Goal: Task Accomplishment & Management: Manage account settings

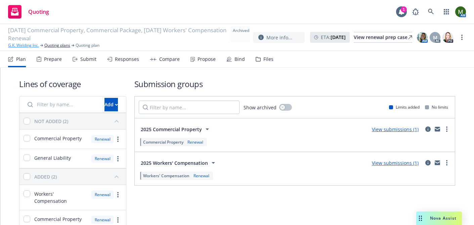
click at [24, 43] on link "G.K. Welding Inc." at bounding box center [23, 45] width 31 height 6
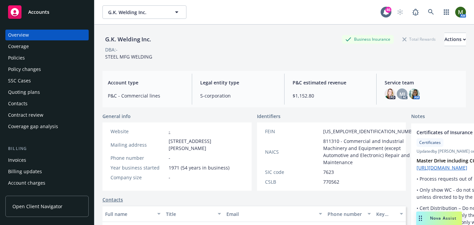
click at [25, 59] on div "Policies" at bounding box center [47, 57] width 78 height 11
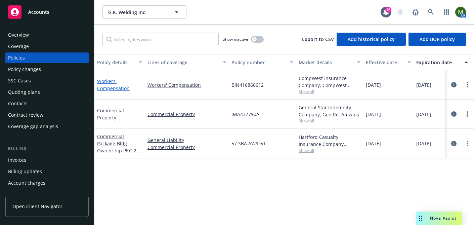
click at [121, 88] on link "Workers' Compensation" at bounding box center [113, 84] width 33 height 13
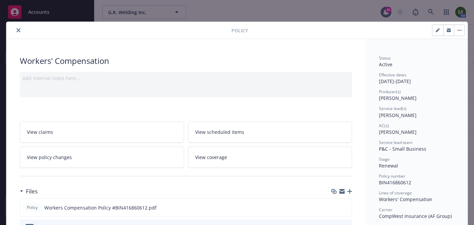
click at [441, 30] on button "button" at bounding box center [438, 30] width 11 height 11
select select "RENEWAL"
select select "12"
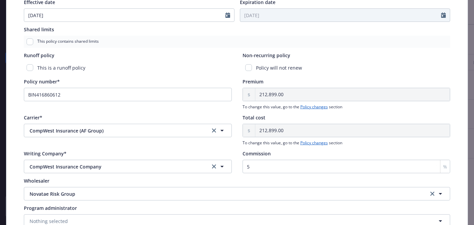
scroll to position [353, 0]
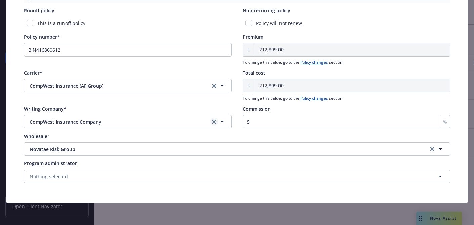
click at [215, 121] on icon "clear selection" at bounding box center [214, 122] width 4 height 4
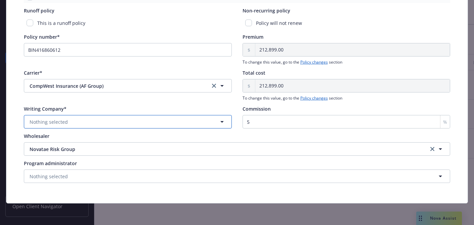
click at [203, 124] on button "Nothing selected" at bounding box center [128, 121] width 208 height 13
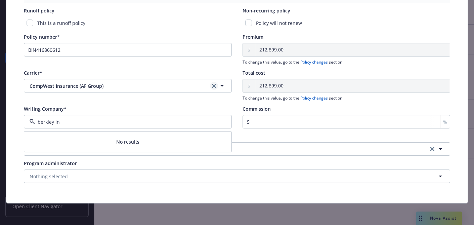
type input "berkley in"
click at [214, 87] on icon "clear selection" at bounding box center [214, 86] width 4 height 4
click at [201, 89] on button "button" at bounding box center [128, 85] width 208 height 13
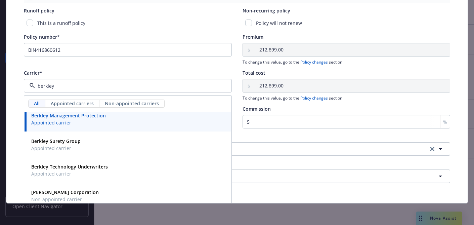
scroll to position [139, 0]
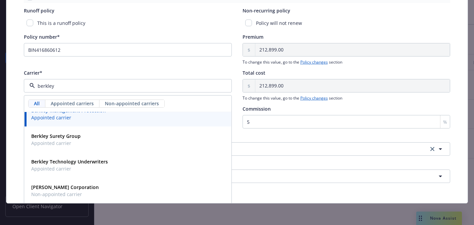
type input "berkley"
click at [256, 135] on div "Wholesaler" at bounding box center [237, 135] width 427 height 7
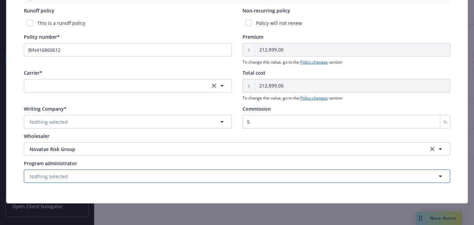
click at [118, 176] on button "Nothing selected" at bounding box center [237, 175] width 427 height 13
type input "berkley"
drag, startPoint x: 467, startPoint y: 201, endPoint x: 471, endPoint y: 224, distance: 22.6
click at [471, 224] on div "Edit policy details Cancel Save Policy type* Workers' Compensation Display name…" at bounding box center [237, 112] width 474 height 225
click at [133, 176] on button "Nothing selected" at bounding box center [237, 175] width 427 height 13
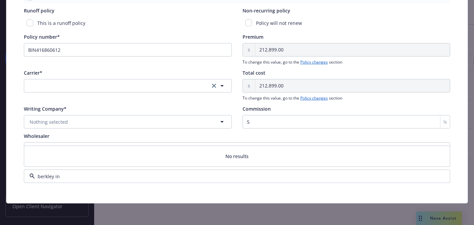
type input "berkley ind"
click at [106, 105] on div "Writing Company*" at bounding box center [128, 108] width 208 height 7
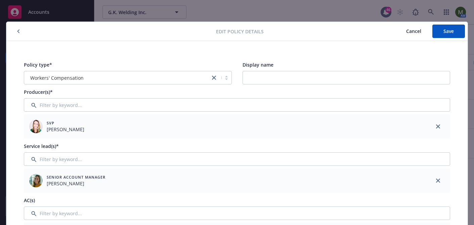
click at [19, 33] on icon "button" at bounding box center [18, 31] width 3 height 4
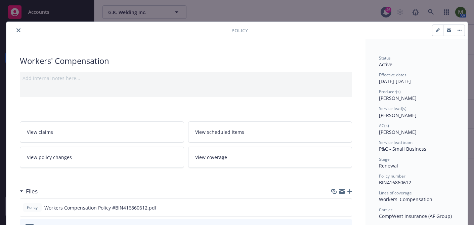
click at [21, 31] on button "close" at bounding box center [18, 30] width 8 height 8
